Goal: Task Accomplishment & Management: Manage account settings

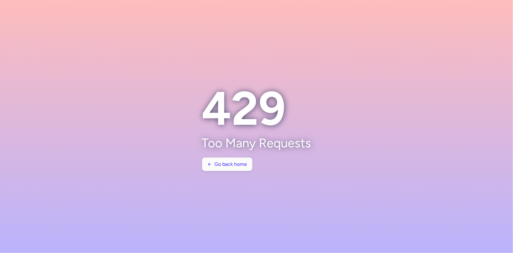
drag, startPoint x: 215, startPoint y: 172, endPoint x: 221, endPoint y: 167, distance: 8.0
click at [216, 171] on section "429 Too Many Requests Go back home" at bounding box center [256, 126] width 125 height 105
click at [221, 165] on span "Go back home" at bounding box center [231, 164] width 33 height 6
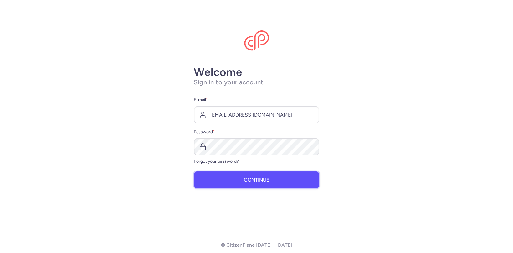
click at [230, 177] on button "Continue" at bounding box center [256, 179] width 125 height 17
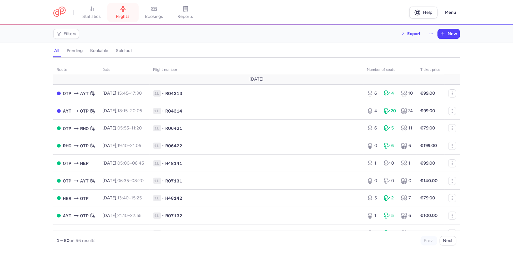
click at [123, 18] on span "flights" at bounding box center [123, 17] width 14 height 6
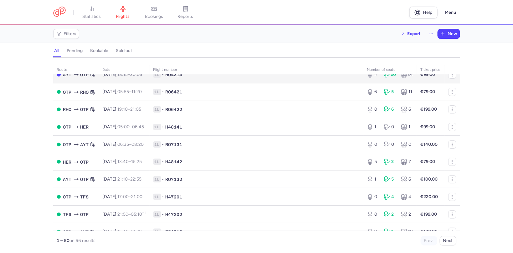
scroll to position [73, 0]
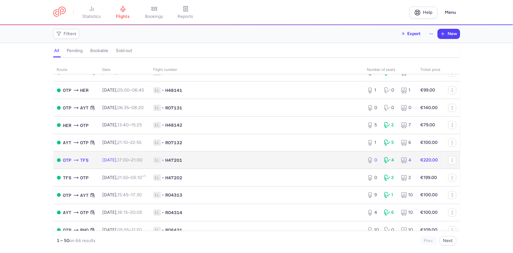
click at [123, 158] on td "[DATE] 17:00 – 21:00 +0" at bounding box center [124, 160] width 51 height 18
select select "days"
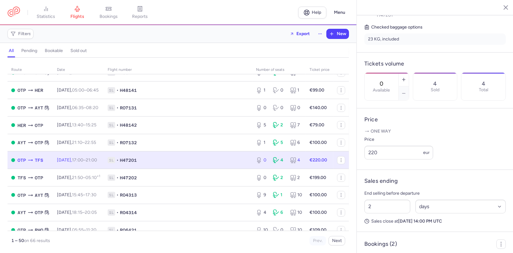
scroll to position [188, 0]
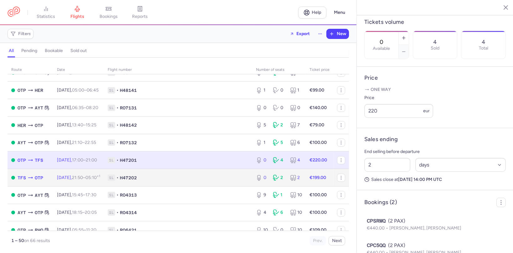
click at [160, 181] on span "1L • H47202" at bounding box center [178, 177] width 141 height 6
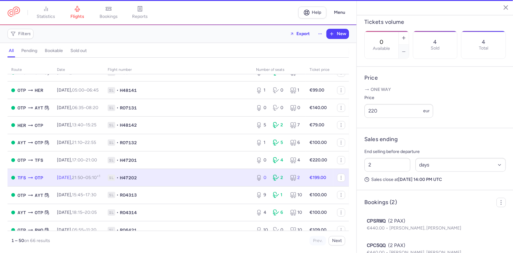
type input "8"
select select "hours"
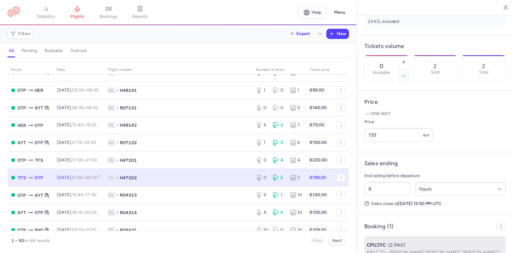
click at [383, 241] on span "CPUJYC" at bounding box center [376, 245] width 19 height 8
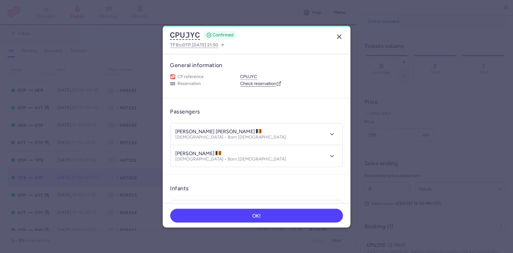
click at [339, 39] on icon "button" at bounding box center [340, 37] width 8 height 8
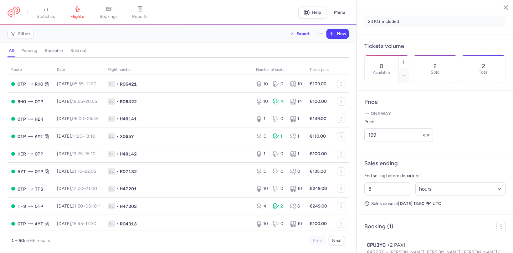
scroll to position [256, 0]
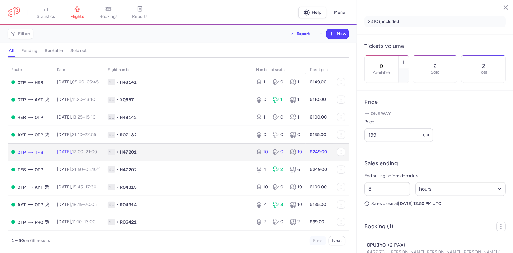
click at [67, 154] on span "[DATE] 17:00 – 21:00 +0" at bounding box center [77, 151] width 40 height 5
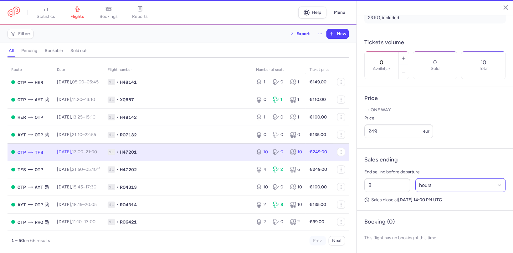
type input "10"
type input "2"
select select "days"
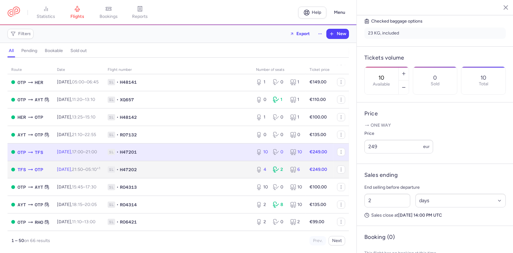
click at [161, 173] on span "1L • H47202" at bounding box center [178, 169] width 141 height 6
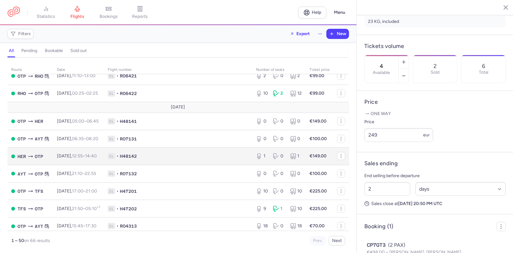
scroll to position [474, 0]
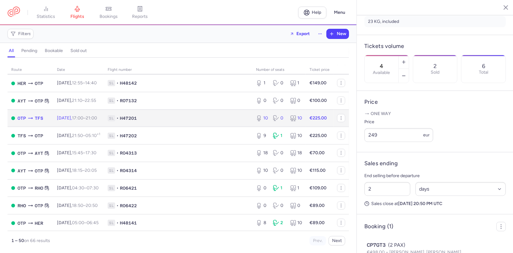
click at [171, 121] on span "1L • H47201" at bounding box center [178, 118] width 141 height 6
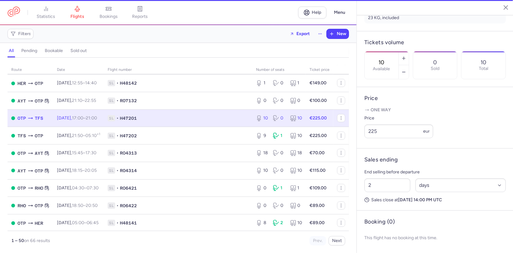
scroll to position [147, 0]
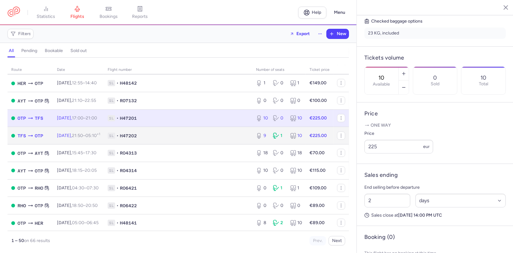
click at [155, 144] on td "1L • H47202" at bounding box center [178, 136] width 148 height 18
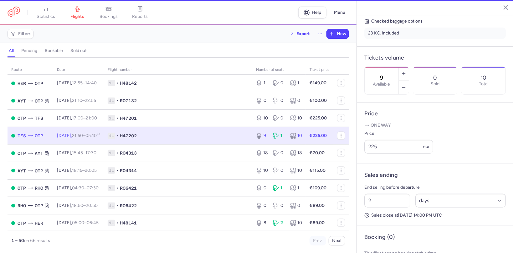
scroll to position [152, 0]
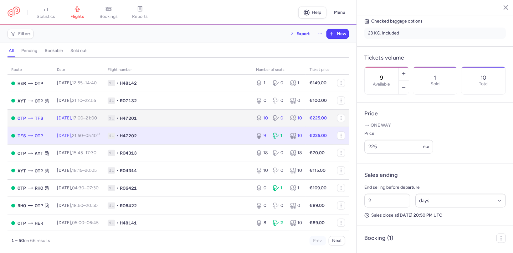
click at [77, 121] on span "[DATE] 17:00 – 21:00 +0" at bounding box center [77, 117] width 40 height 5
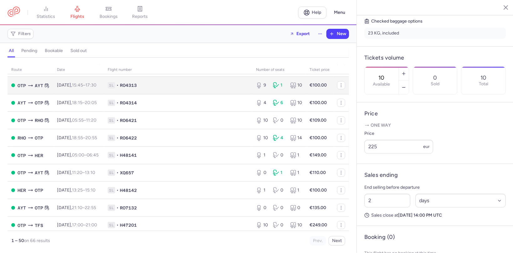
scroll to position [146, 0]
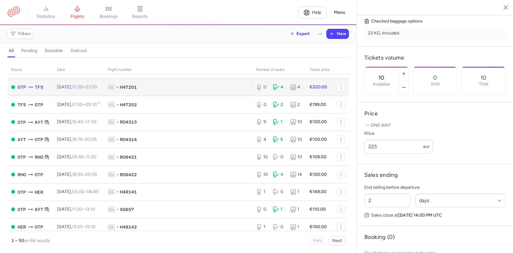
click at [83, 90] on time "17:00" at bounding box center [77, 86] width 11 height 5
type input "0"
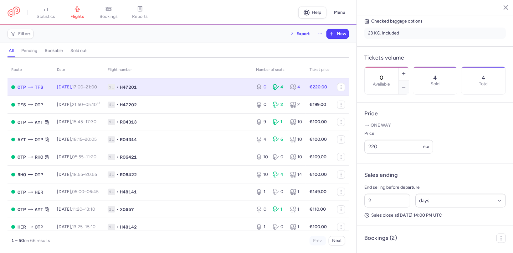
scroll to position [188, 0]
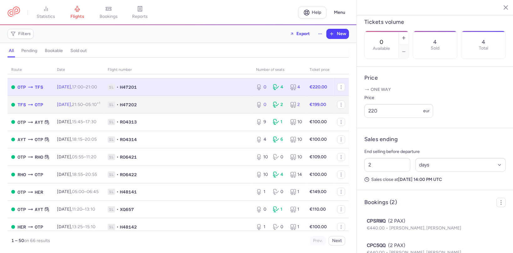
click at [158, 108] on span "1L • H47202" at bounding box center [178, 104] width 141 height 6
type input "8"
select select "hours"
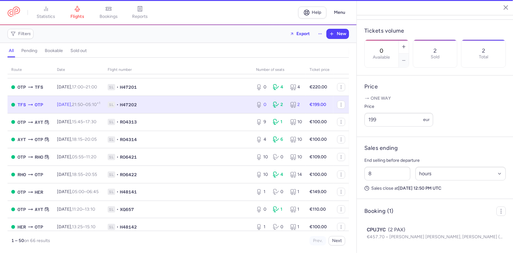
scroll to position [163, 0]
